Goal: Information Seeking & Learning: Learn about a topic

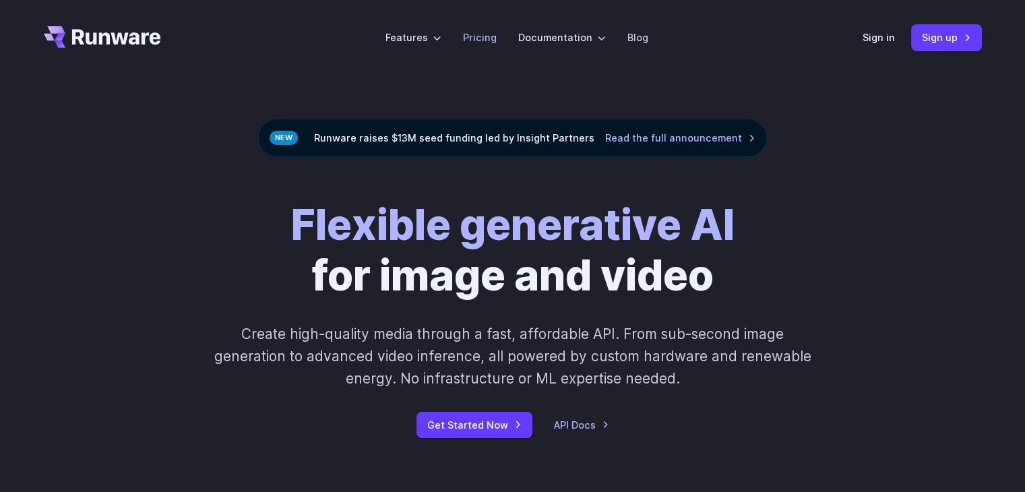
click at [488, 33] on link "Pricing" at bounding box center [480, 38] width 34 height 16
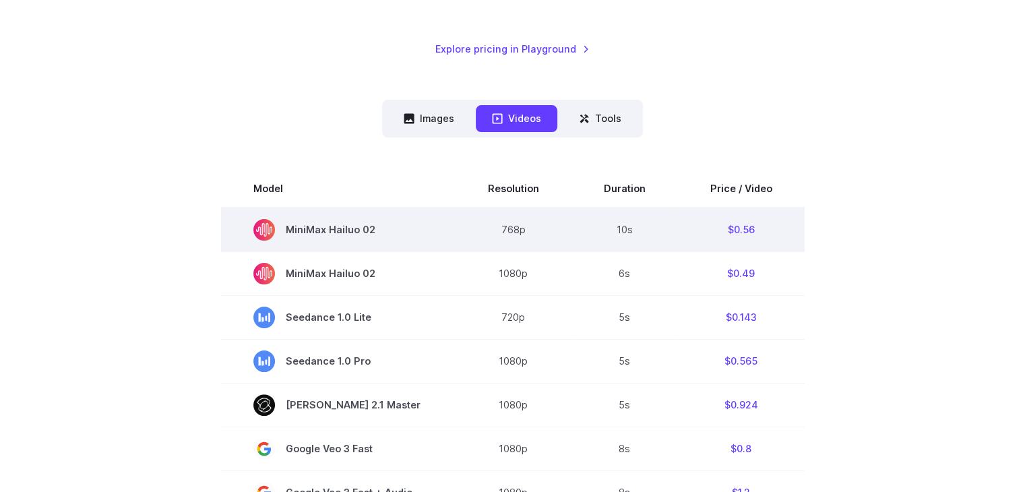
scroll to position [270, 0]
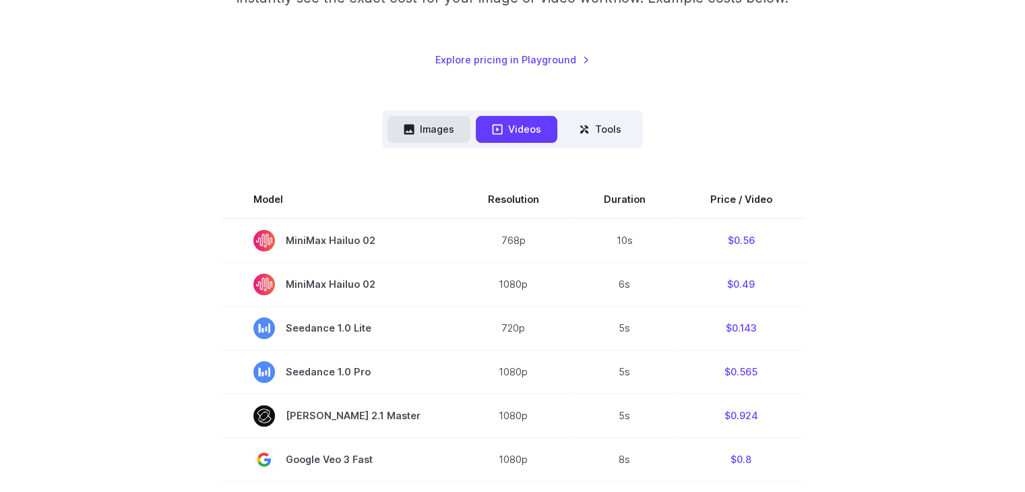
click at [425, 127] on button "Images" at bounding box center [429, 129] width 83 height 26
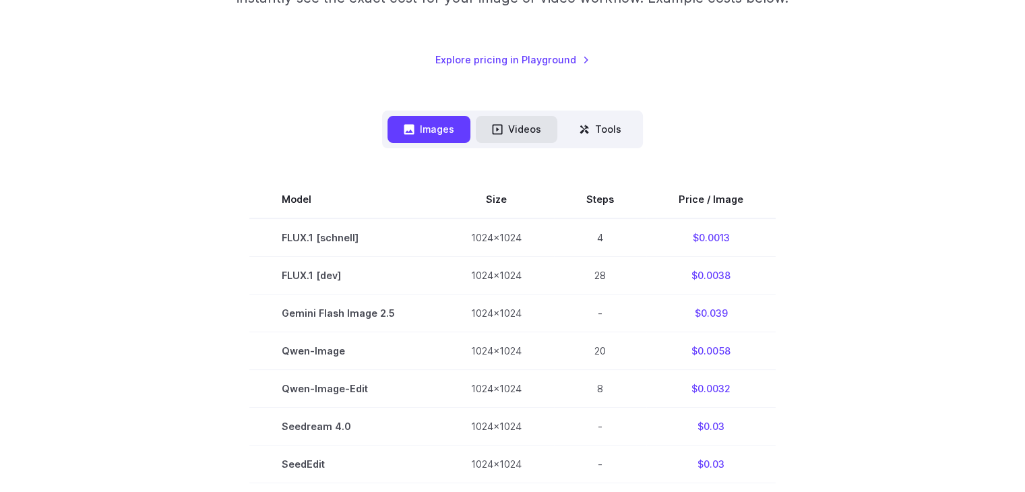
click at [477, 129] on button "Videos" at bounding box center [517, 129] width 82 height 26
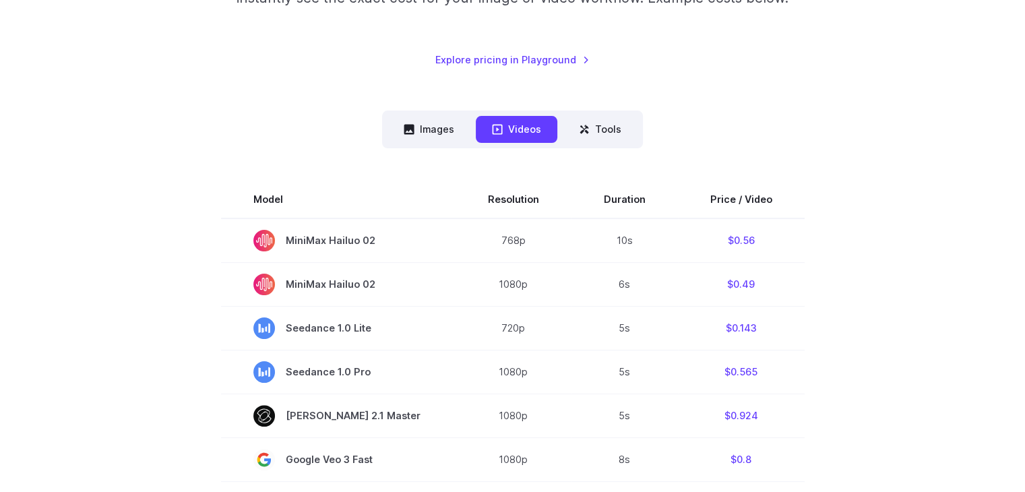
scroll to position [700, 0]
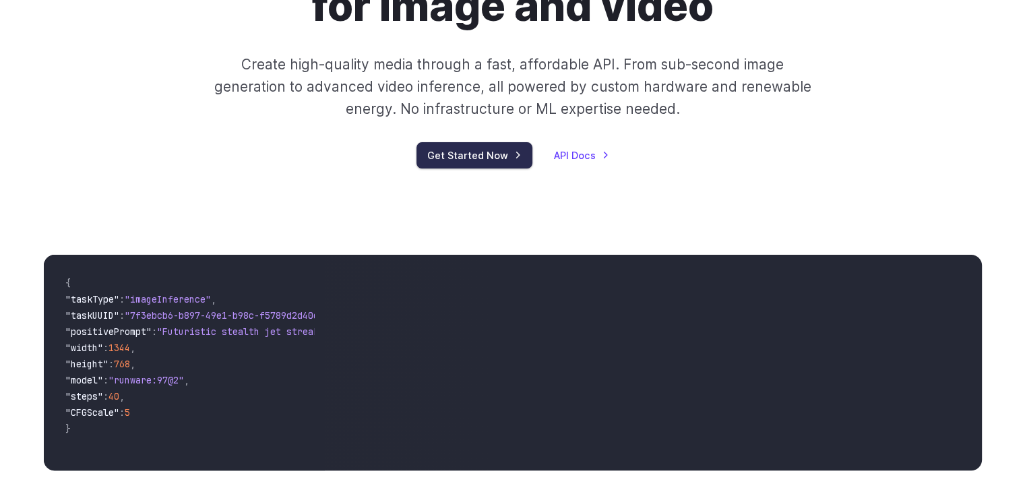
click at [444, 163] on link "Get Started Now" at bounding box center [475, 155] width 116 height 26
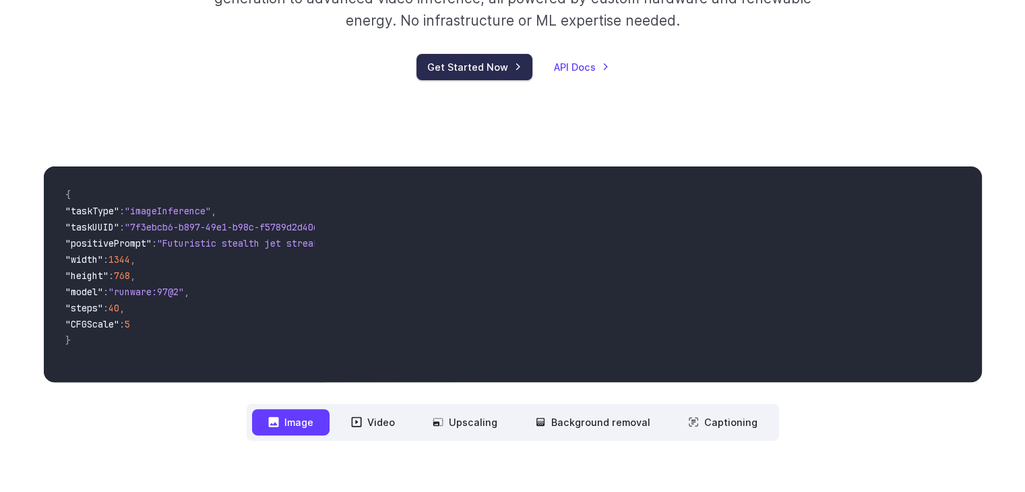
scroll to position [392, 0]
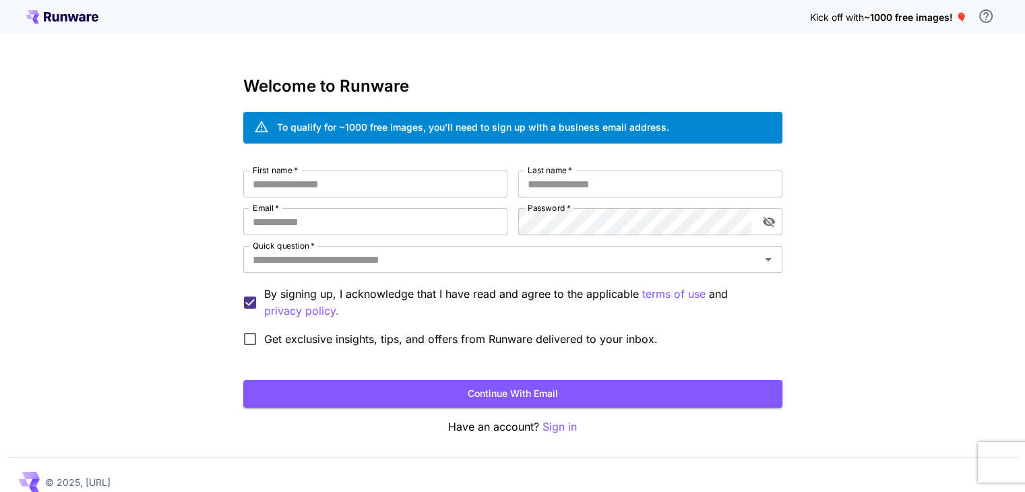
click at [874, 15] on span "~1000 free images! 🎈" at bounding box center [915, 16] width 103 height 11
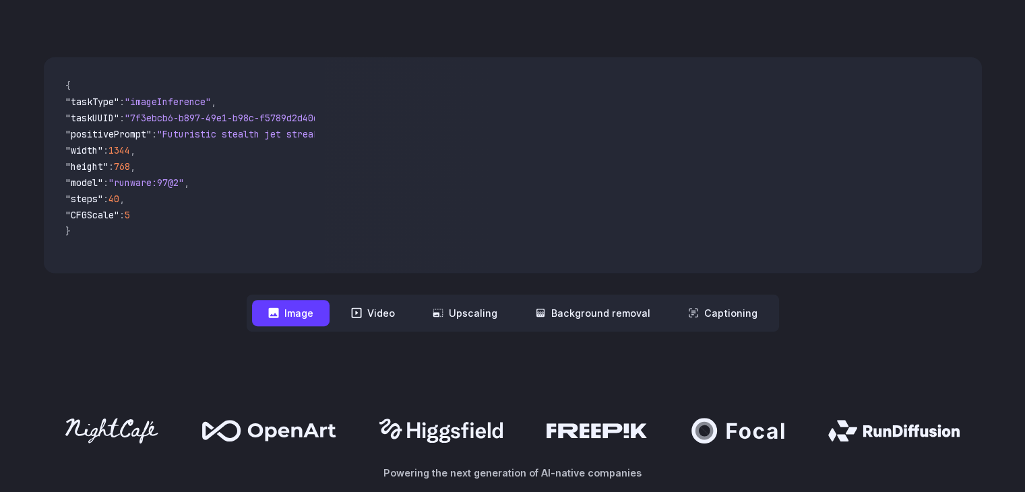
scroll to position [471, 0]
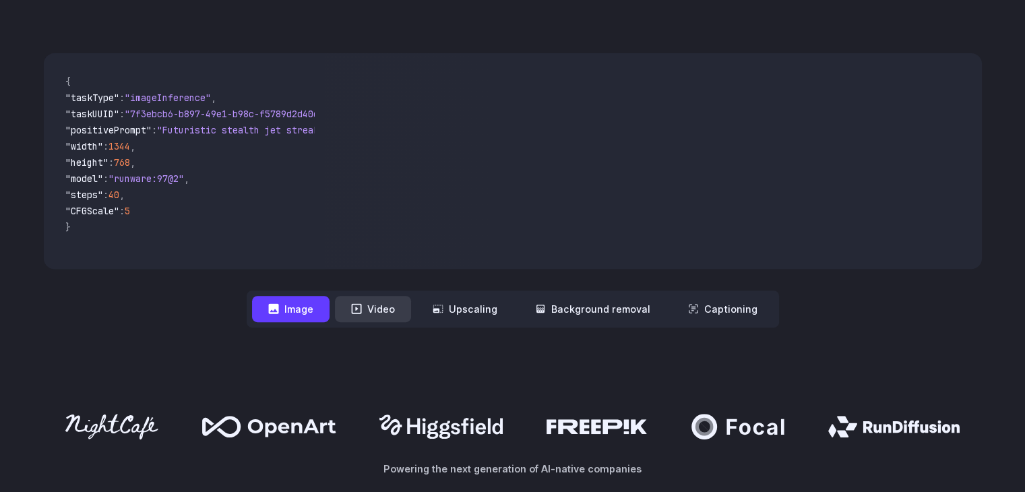
click at [382, 311] on button "Video" at bounding box center [373, 309] width 76 height 26
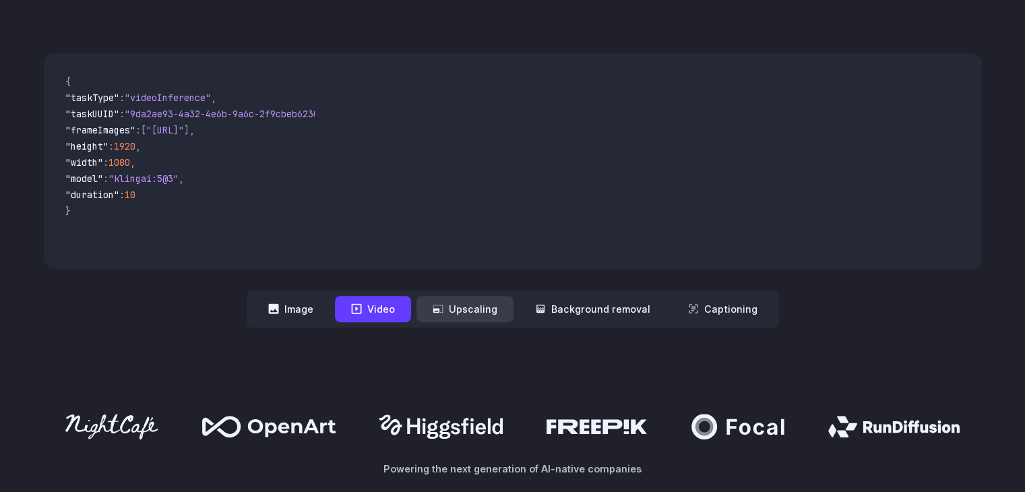
click at [504, 313] on button "Upscaling" at bounding box center [465, 309] width 97 height 26
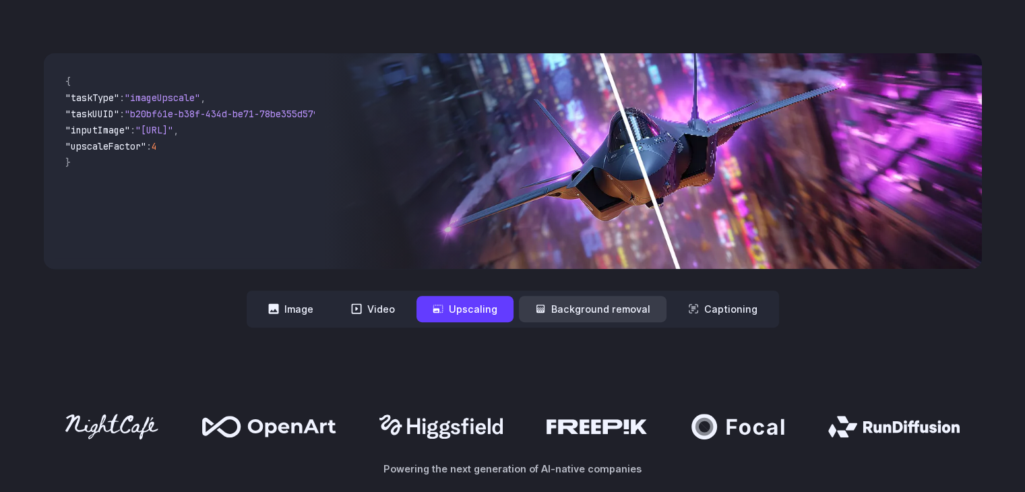
click at [624, 308] on button "Background removal" at bounding box center [593, 309] width 148 height 26
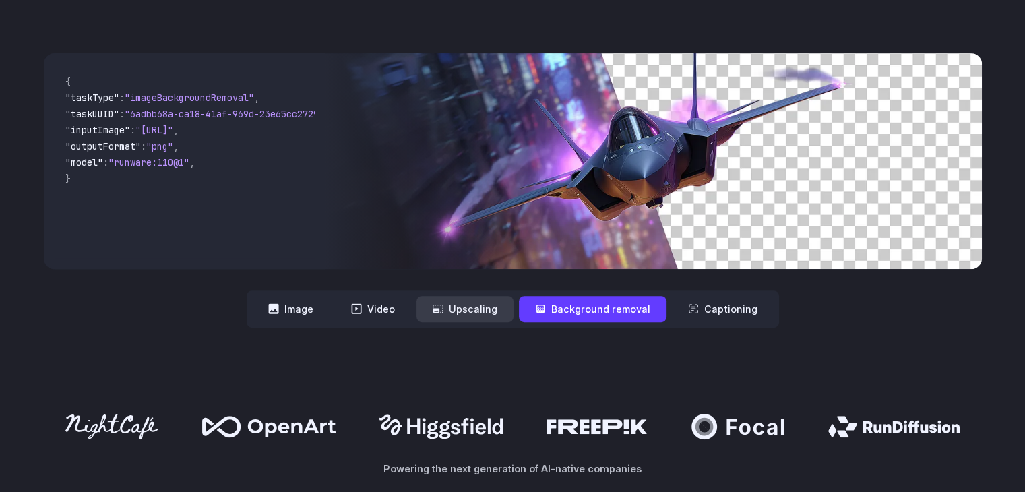
drag, startPoint x: 450, startPoint y: 316, endPoint x: 441, endPoint y: 316, distance: 8.8
click at [450, 316] on button "Upscaling" at bounding box center [465, 309] width 97 height 26
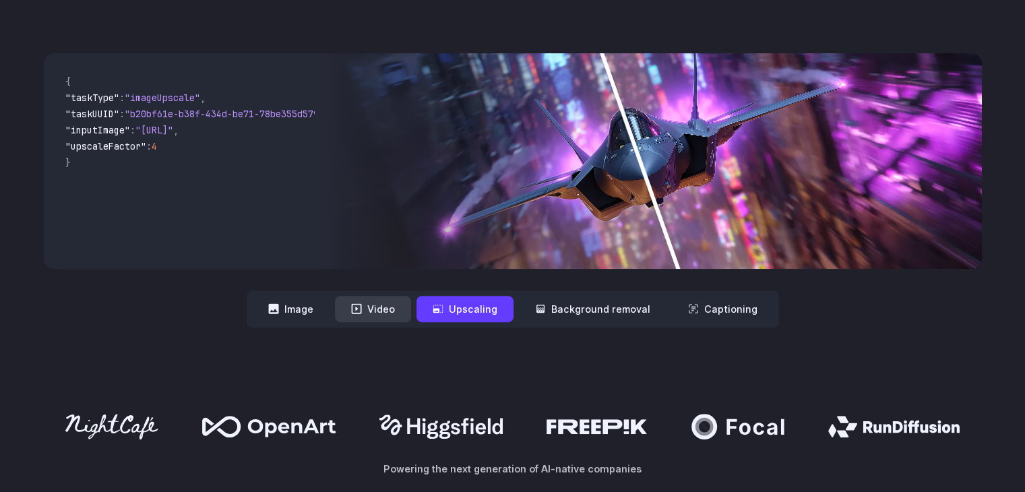
click at [392, 313] on button "Video" at bounding box center [373, 309] width 76 height 26
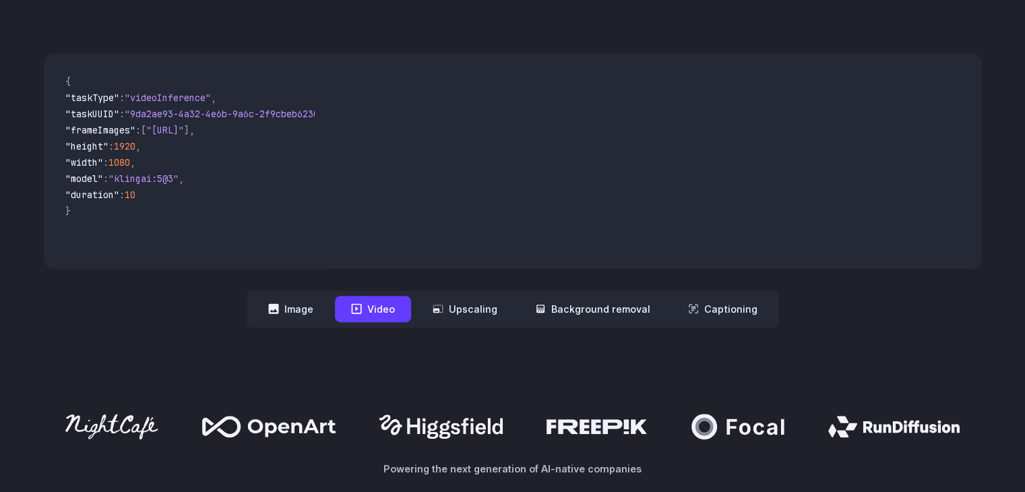
click at [353, 312] on button "Video" at bounding box center [373, 309] width 76 height 26
click at [315, 312] on button "Image" at bounding box center [291, 309] width 78 height 26
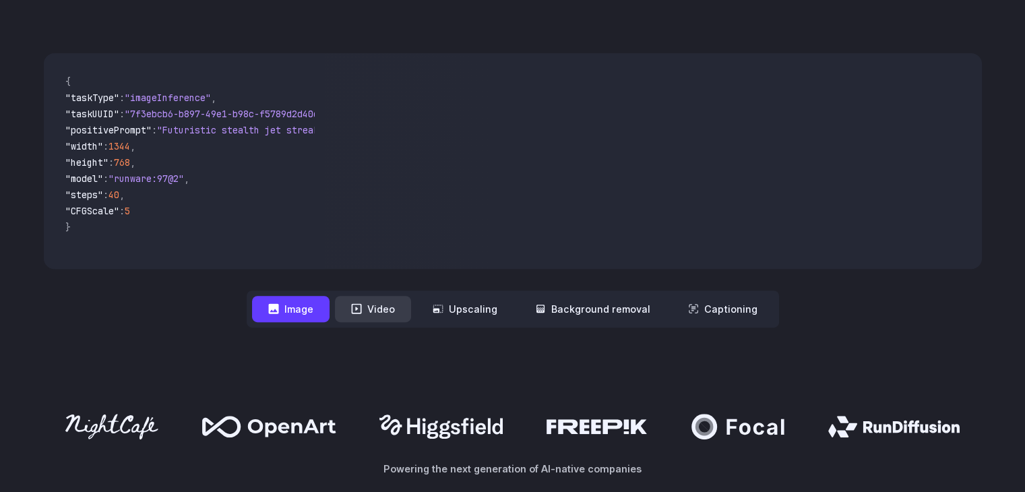
click at [355, 311] on button "Video" at bounding box center [373, 309] width 76 height 26
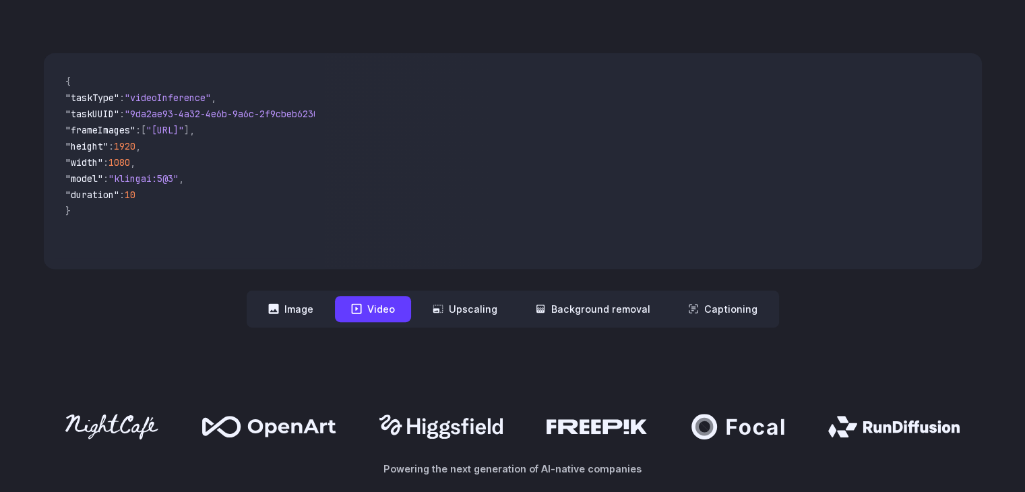
click at [251, 310] on nav "**********" at bounding box center [513, 309] width 532 height 37
click at [279, 311] on icon at bounding box center [273, 308] width 11 height 11
click at [311, 306] on button "Image" at bounding box center [291, 309] width 78 height 26
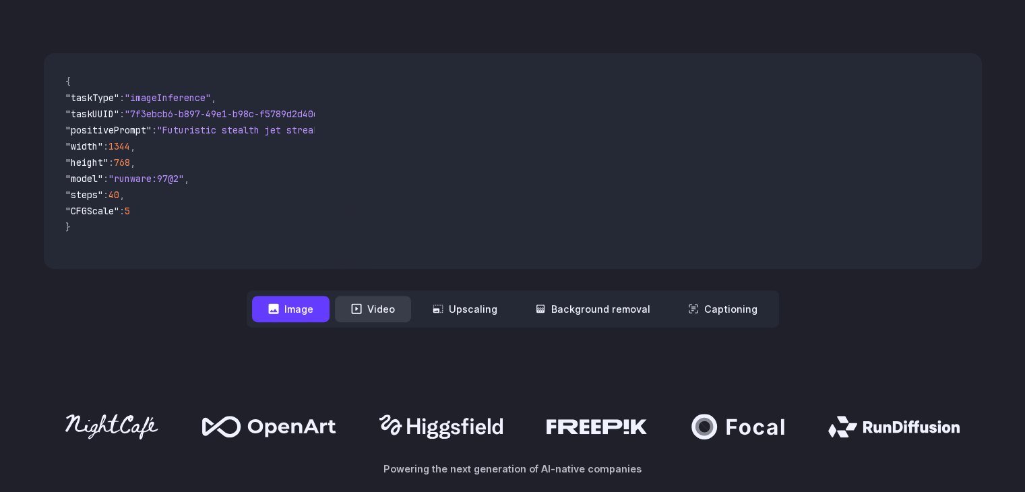
click at [370, 305] on button "Video" at bounding box center [373, 309] width 76 height 26
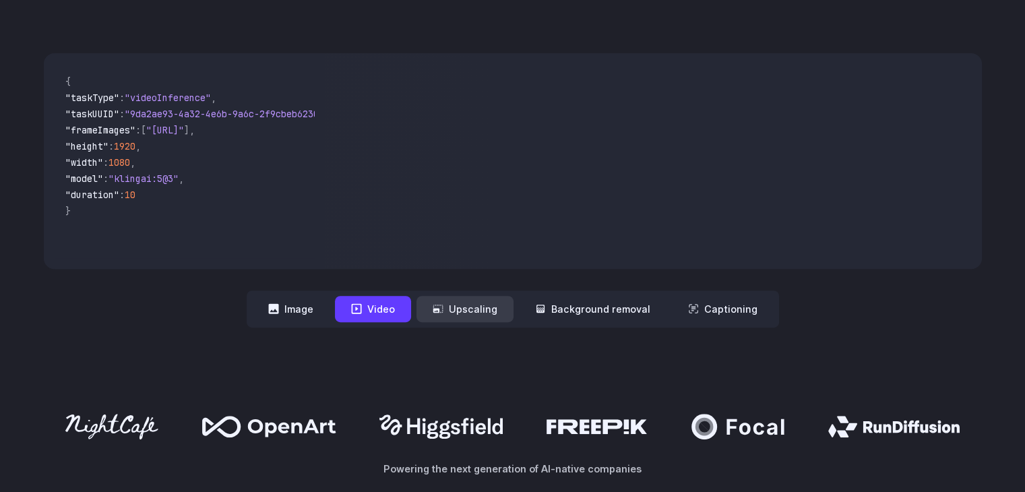
click at [456, 304] on button "Upscaling" at bounding box center [465, 309] width 97 height 26
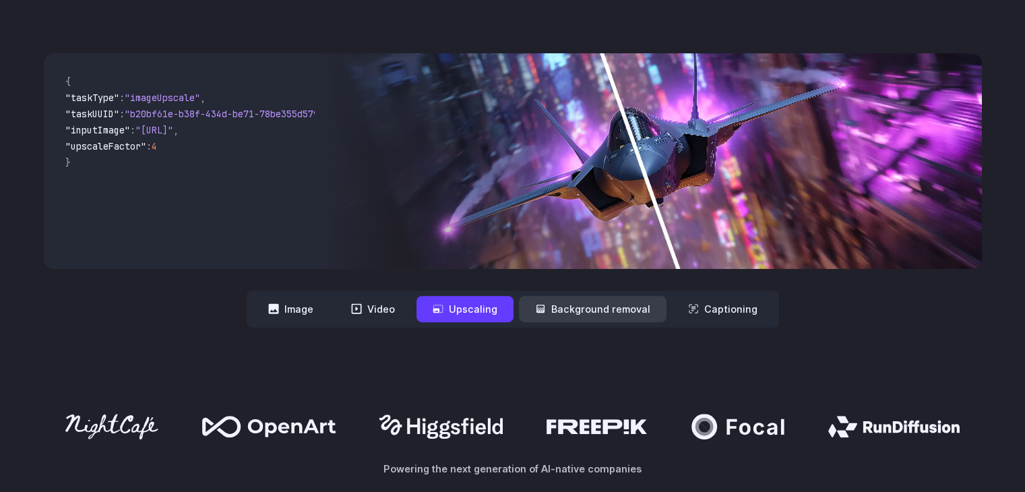
click at [604, 297] on button "Background removal" at bounding box center [593, 309] width 148 height 26
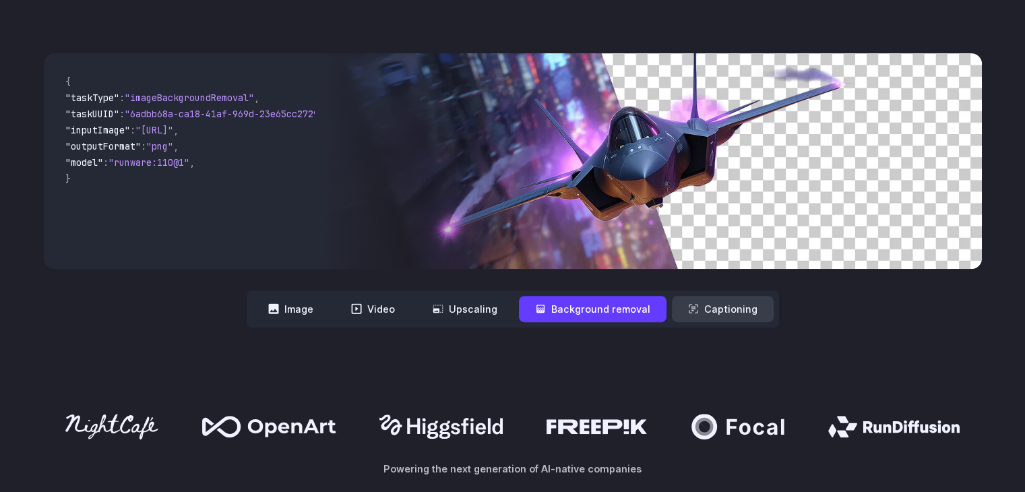
click at [696, 309] on button "Captioning" at bounding box center [723, 309] width 102 height 26
